Goal: Register for event/course

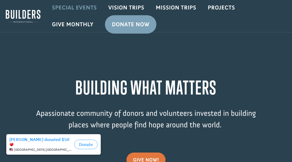
click at [81, 7] on link "Special Events" at bounding box center [74, 7] width 56 height 15
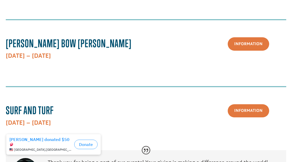
scroll to position [183, 0]
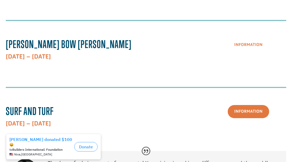
click at [239, 38] on link "Information" at bounding box center [247, 44] width 41 height 13
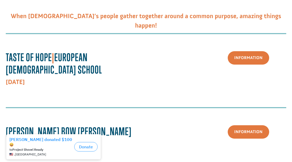
scroll to position [0, 0]
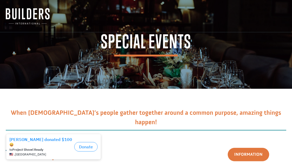
click at [28, 15] on img at bounding box center [28, 16] width 44 height 16
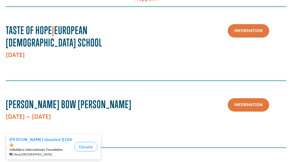
scroll to position [131, 0]
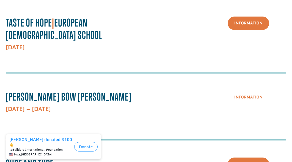
click at [243, 90] on link "Information" at bounding box center [247, 96] width 41 height 13
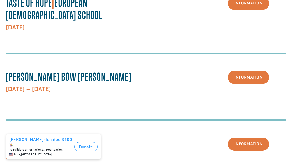
scroll to position [157, 0]
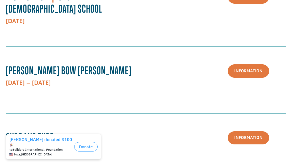
click at [28, 64] on span "[PERSON_NAME] Bow [PERSON_NAME]" at bounding box center [69, 70] width 126 height 13
click at [28, 64] on span "Mathews Bow Hunt" at bounding box center [69, 70] width 126 height 13
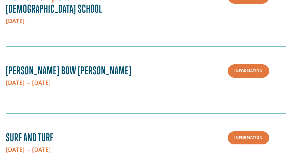
click at [87, 55] on div "Mathews Bow Hunt October 13th – 15th, 2025 Information" at bounding box center [146, 78] width 280 height 51
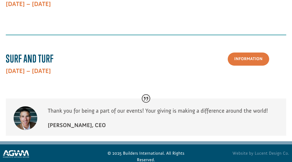
scroll to position [183, 0]
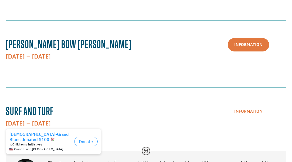
click at [236, 105] on link "Information" at bounding box center [247, 111] width 41 height 13
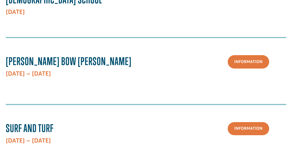
scroll to position [157, 0]
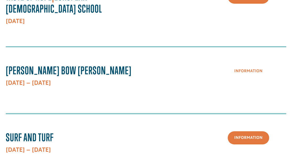
click at [236, 64] on link "Information" at bounding box center [247, 70] width 41 height 13
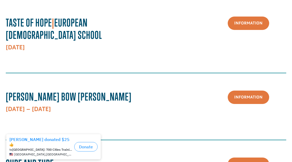
scroll to position [157, 0]
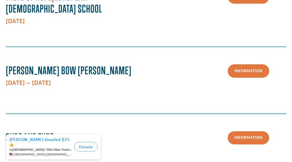
click at [45, 64] on span "[PERSON_NAME] Bow [PERSON_NAME]" at bounding box center [69, 70] width 126 height 13
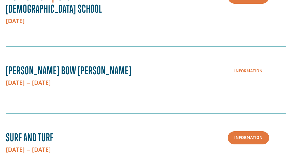
click at [249, 65] on link "Information" at bounding box center [247, 70] width 41 height 13
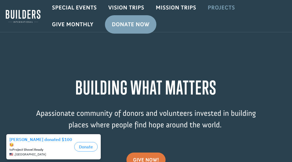
click at [220, 9] on link "Projects" at bounding box center [221, 7] width 39 height 15
